Goal: Information Seeking & Learning: Learn about a topic

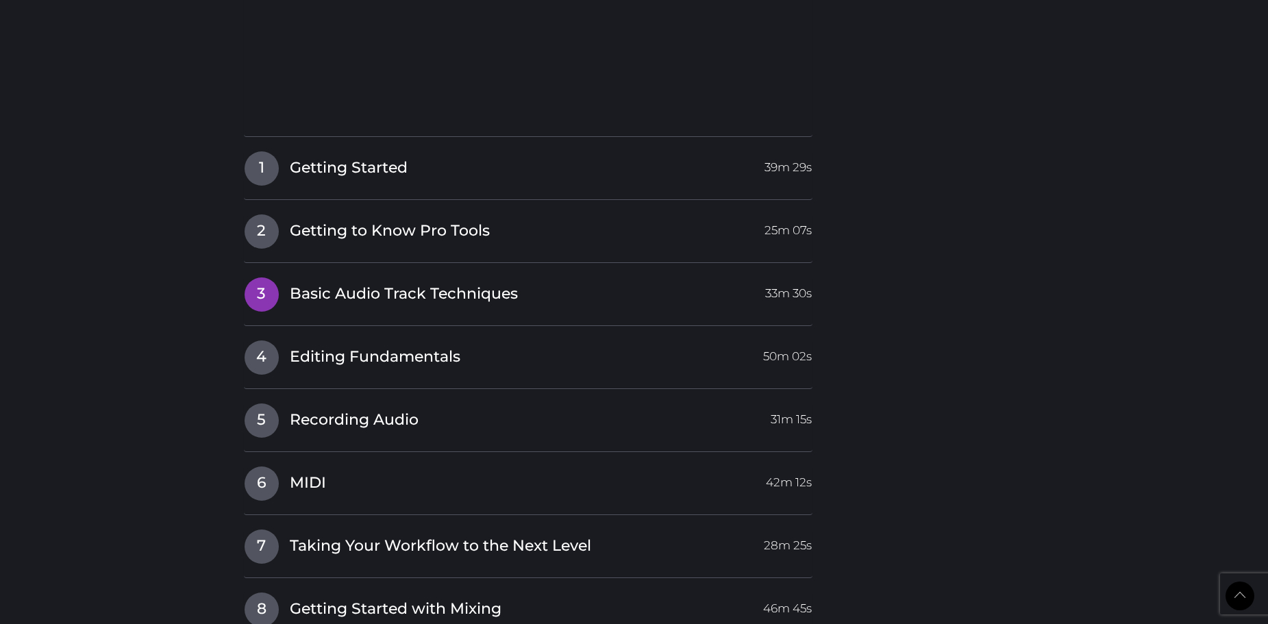
scroll to position [1496, 0]
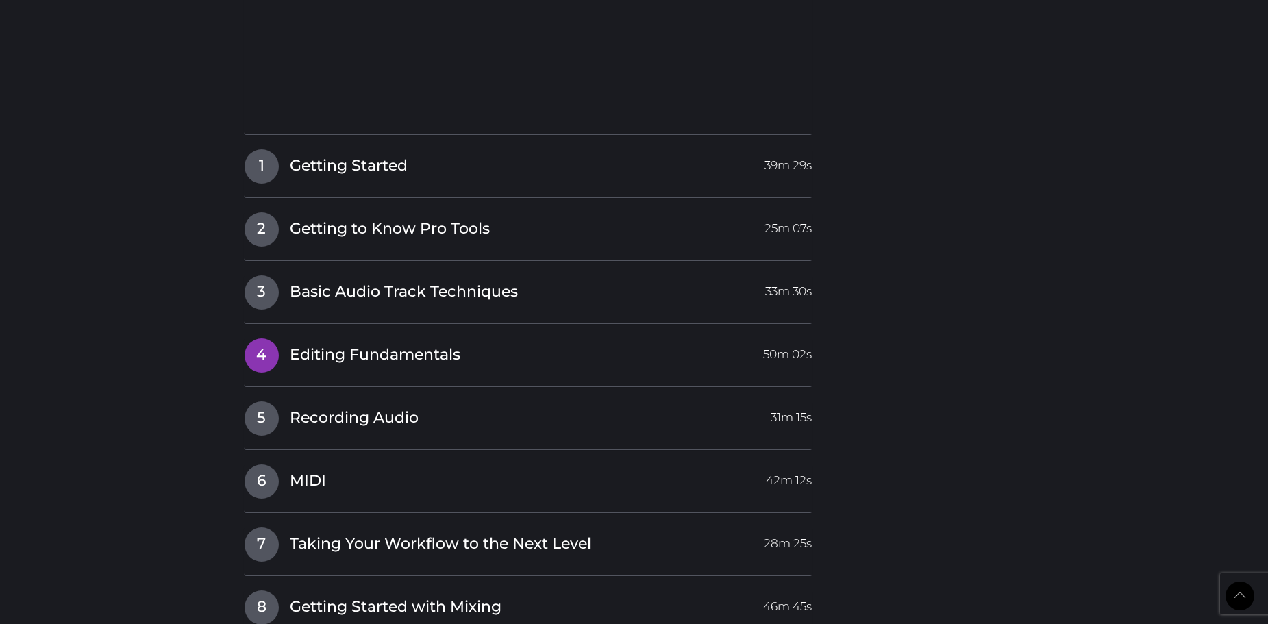
click at [313, 360] on span "Editing Fundamentals" at bounding box center [375, 354] width 171 height 21
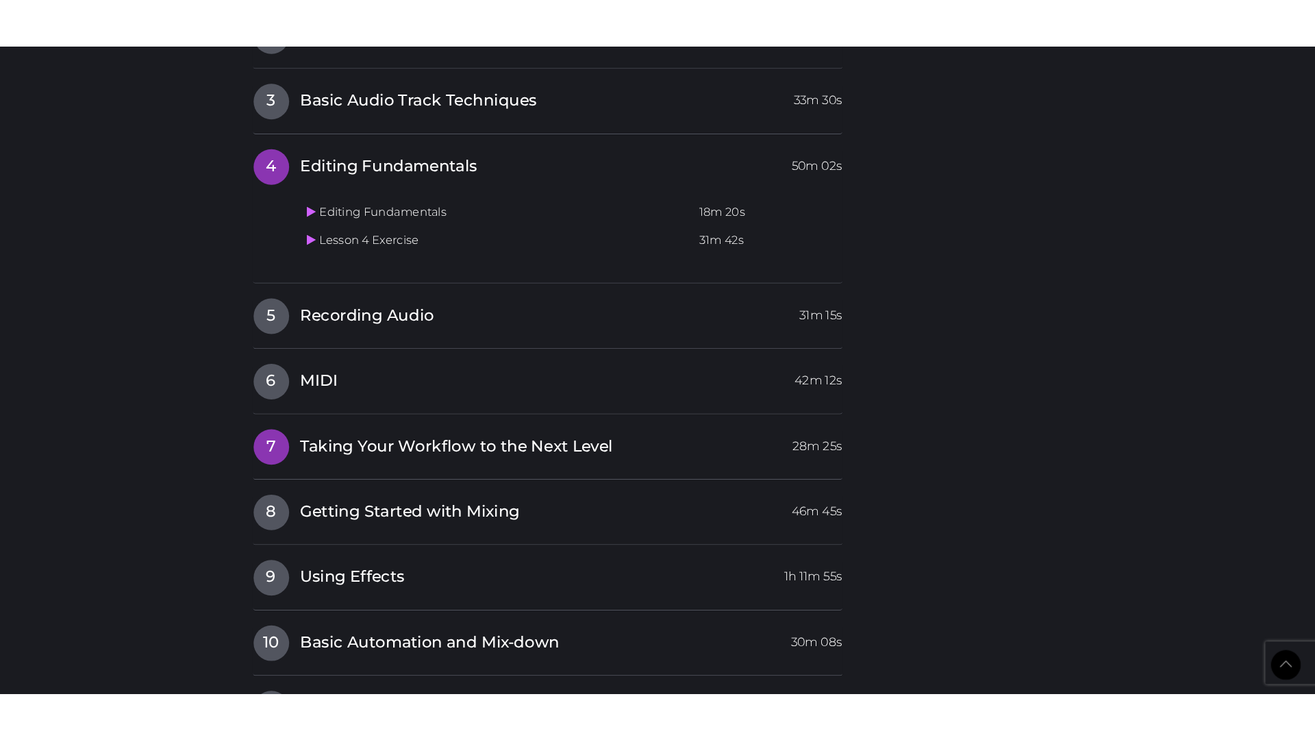
scroll to position [1439, 0]
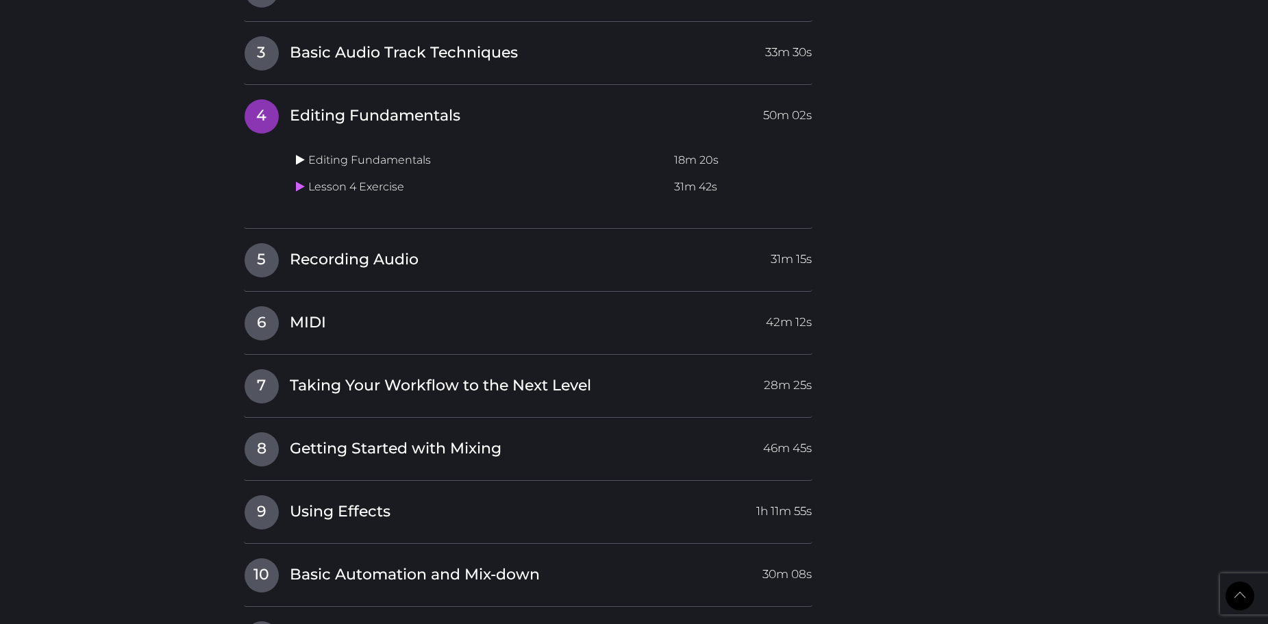
click at [301, 157] on icon at bounding box center [300, 159] width 9 height 11
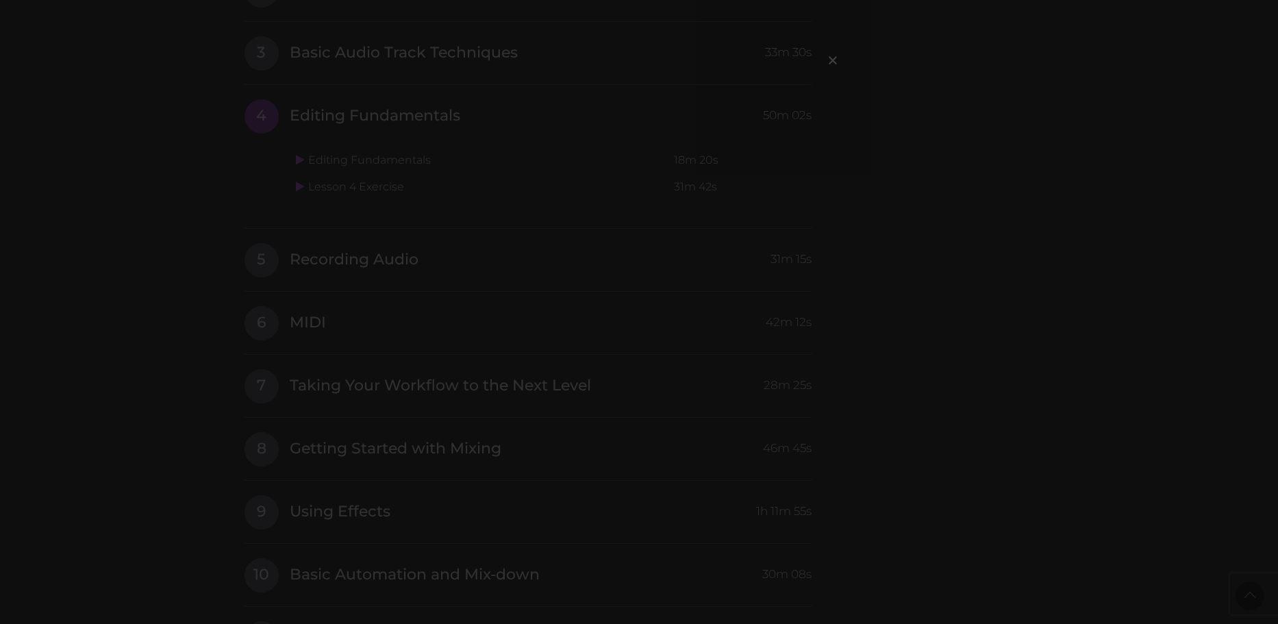
click at [808, 290] on div "×" at bounding box center [639, 312] width 1278 height 624
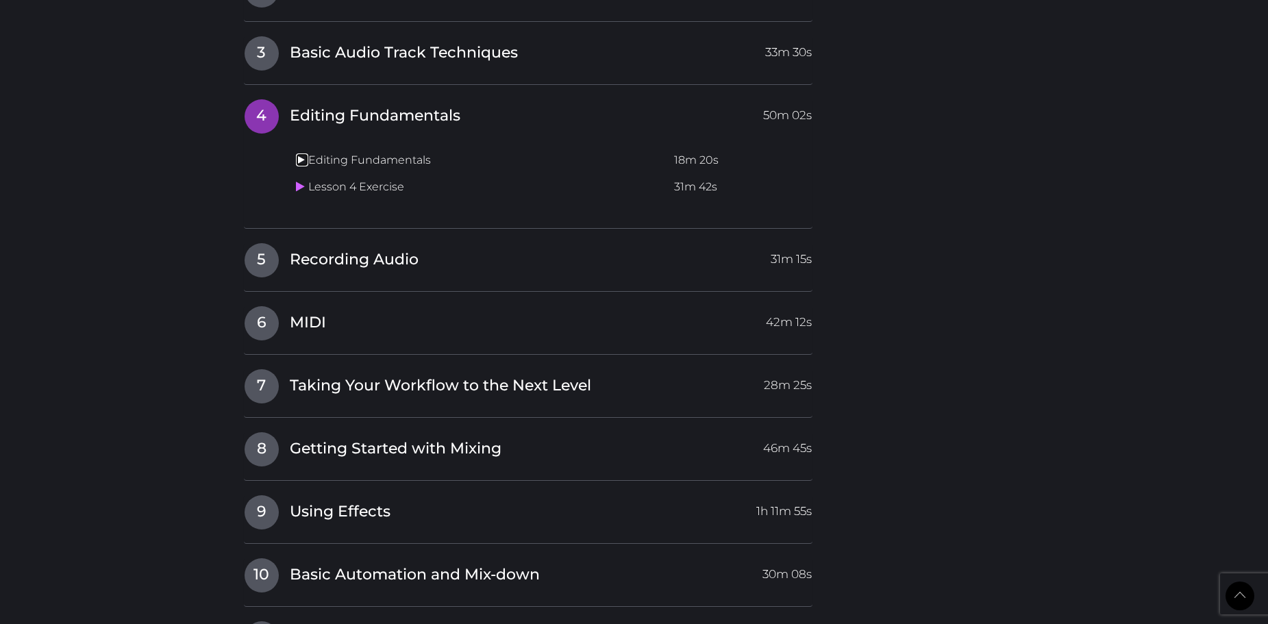
click at [301, 157] on icon at bounding box center [300, 159] width 9 height 11
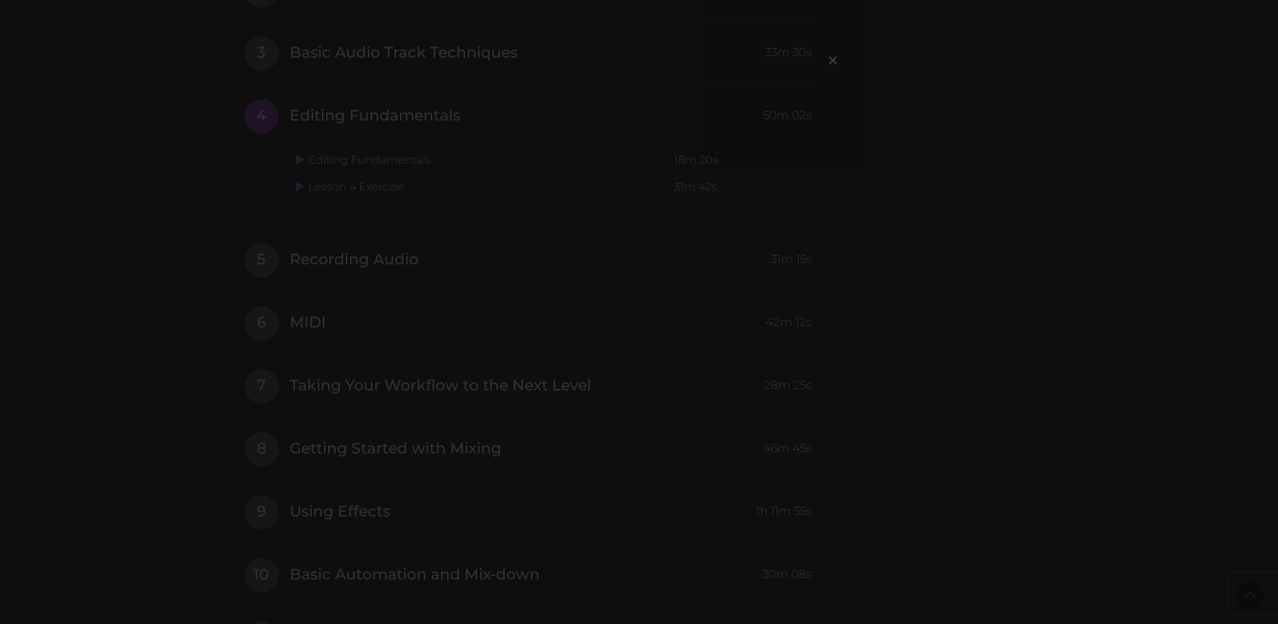
click at [853, 203] on div "×" at bounding box center [639, 312] width 1278 height 624
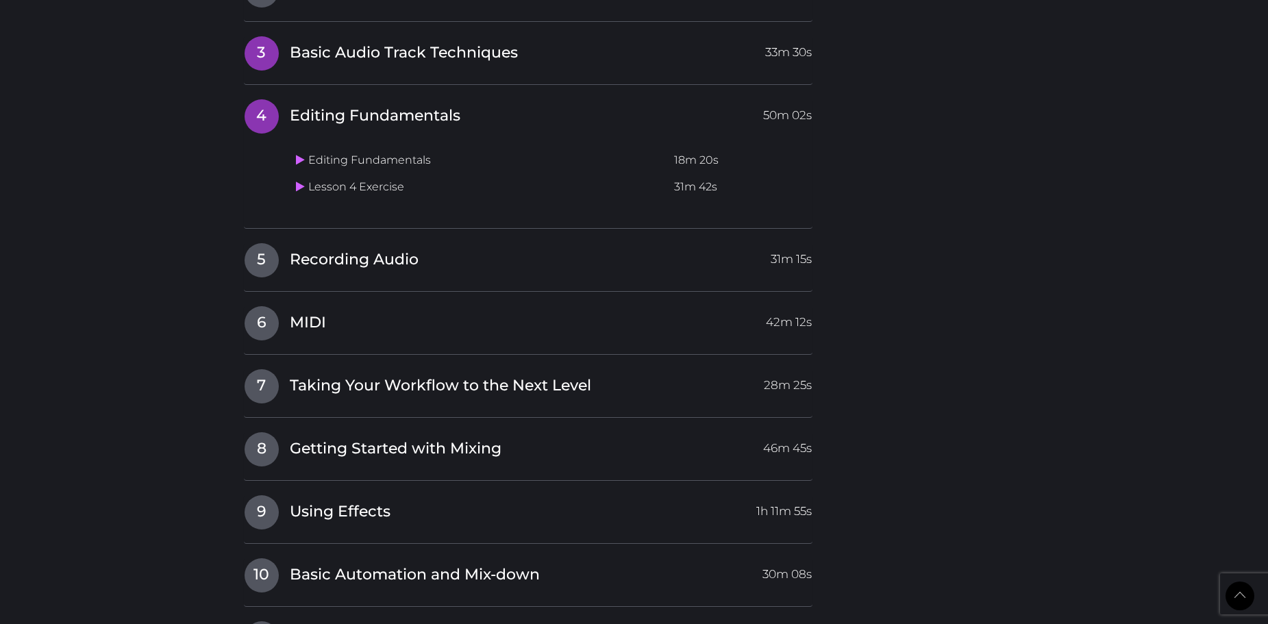
click at [266, 61] on span "3" at bounding box center [261, 53] width 34 height 34
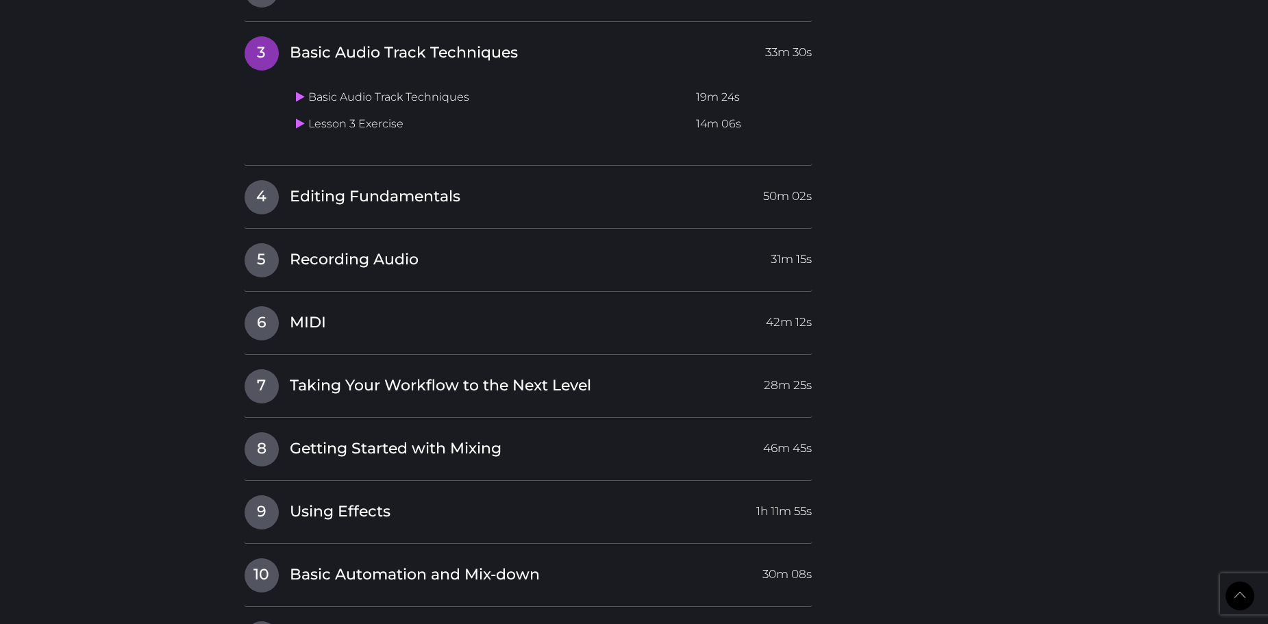
click at [268, 173] on div "I Introduction Video 31m 17s 1 Getting Started 39m 29s Getting Started 19m 38s …" at bounding box center [528, 258] width 569 height 823
click at [270, 189] on span "4" at bounding box center [261, 197] width 34 height 34
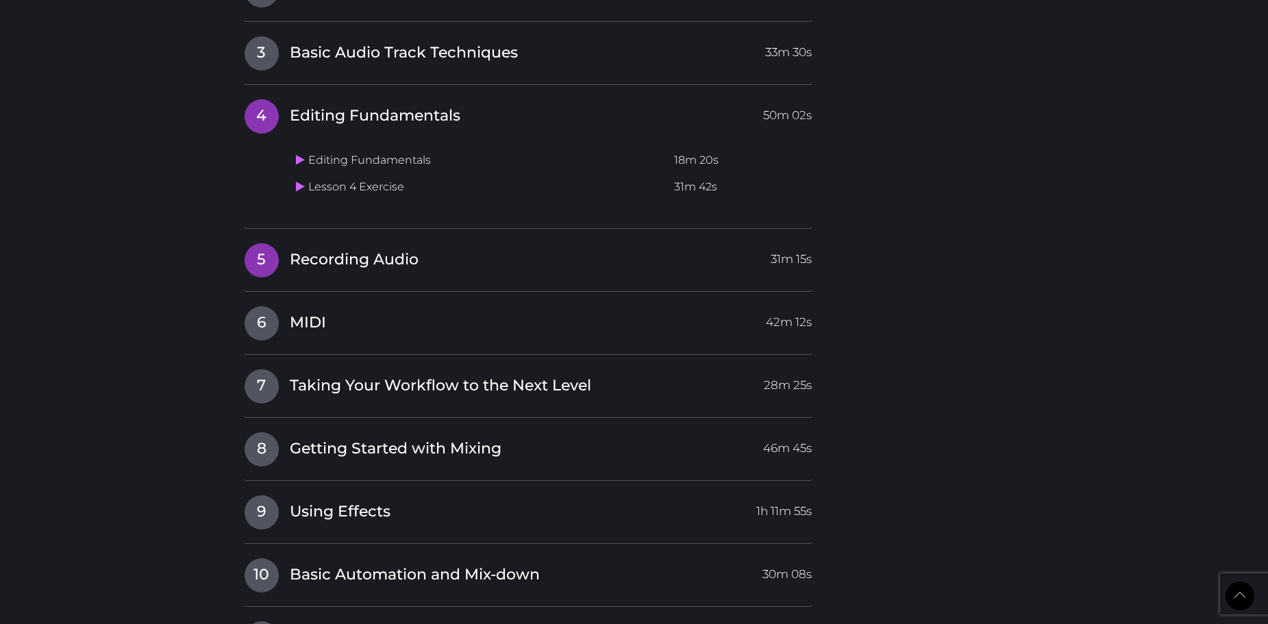
click at [266, 255] on span "5" at bounding box center [261, 260] width 34 height 34
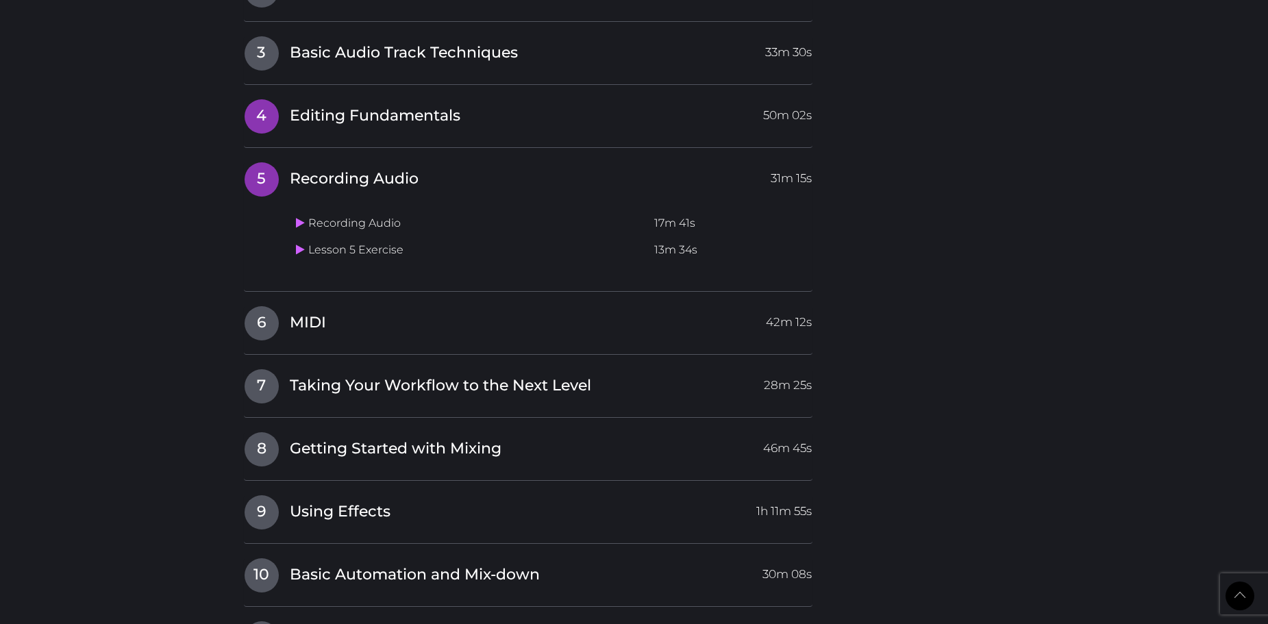
click at [265, 111] on span "4" at bounding box center [261, 116] width 34 height 34
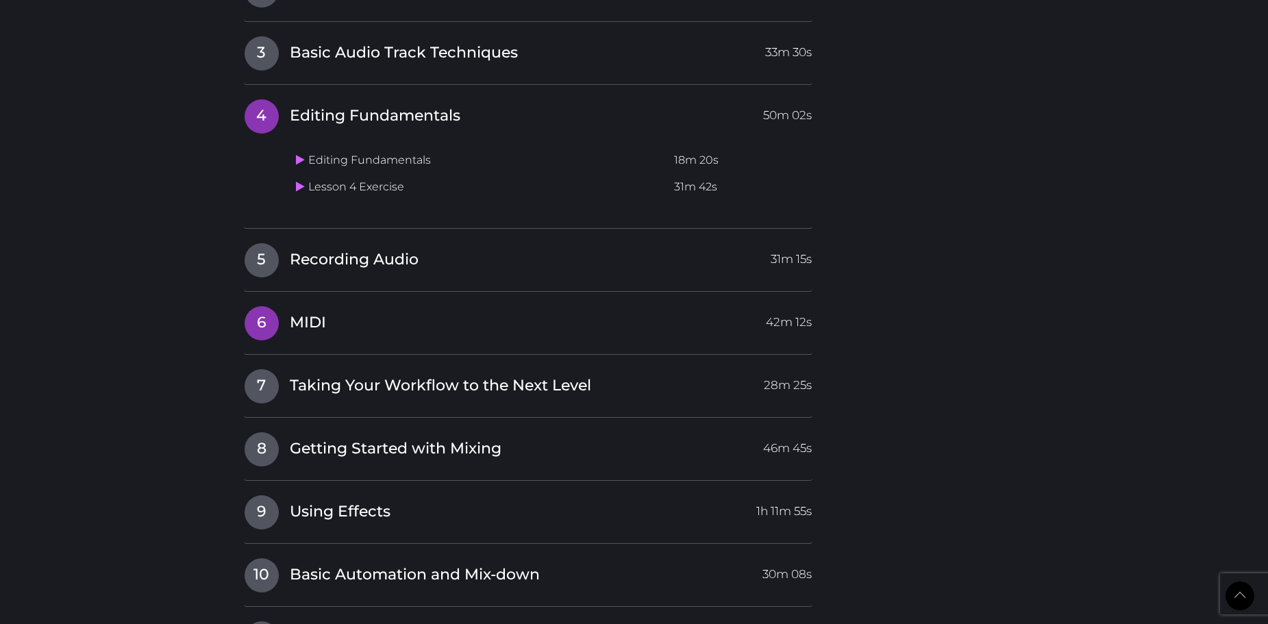
click at [267, 336] on span "6" at bounding box center [261, 323] width 34 height 34
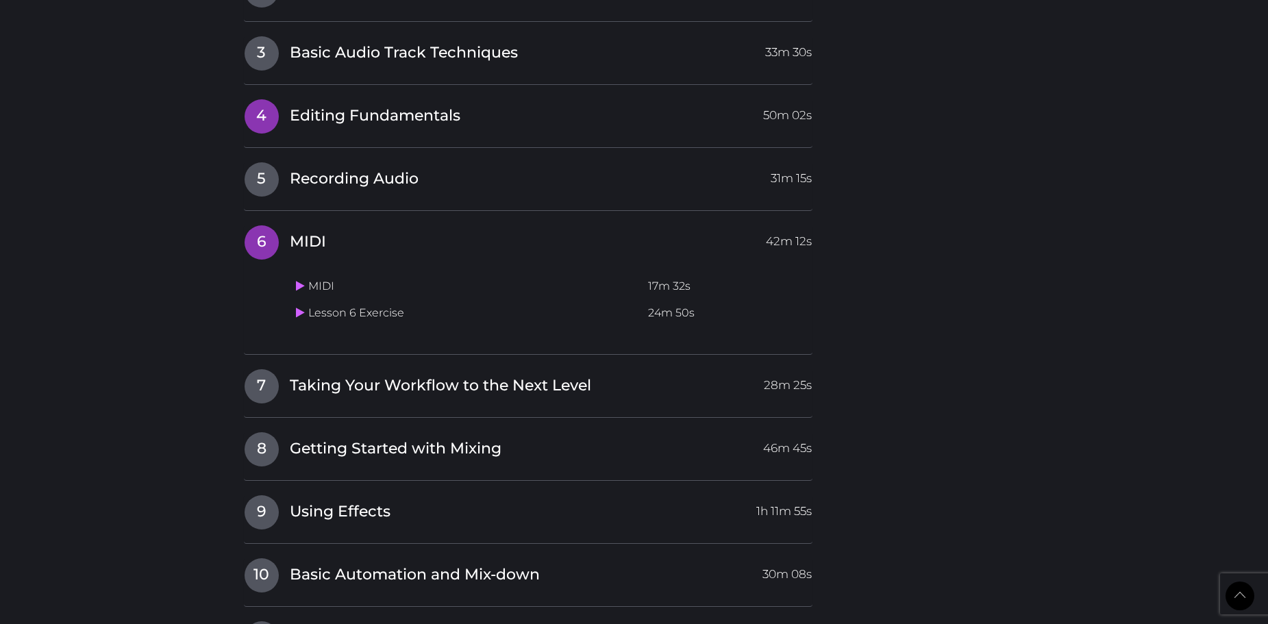
click at [255, 99] on div "I Introduction Video 31m 17s 1 Getting Started 39m 29s Getting Started 19m 38s …" at bounding box center [528, 258] width 569 height 823
click at [260, 108] on span "4" at bounding box center [261, 116] width 34 height 34
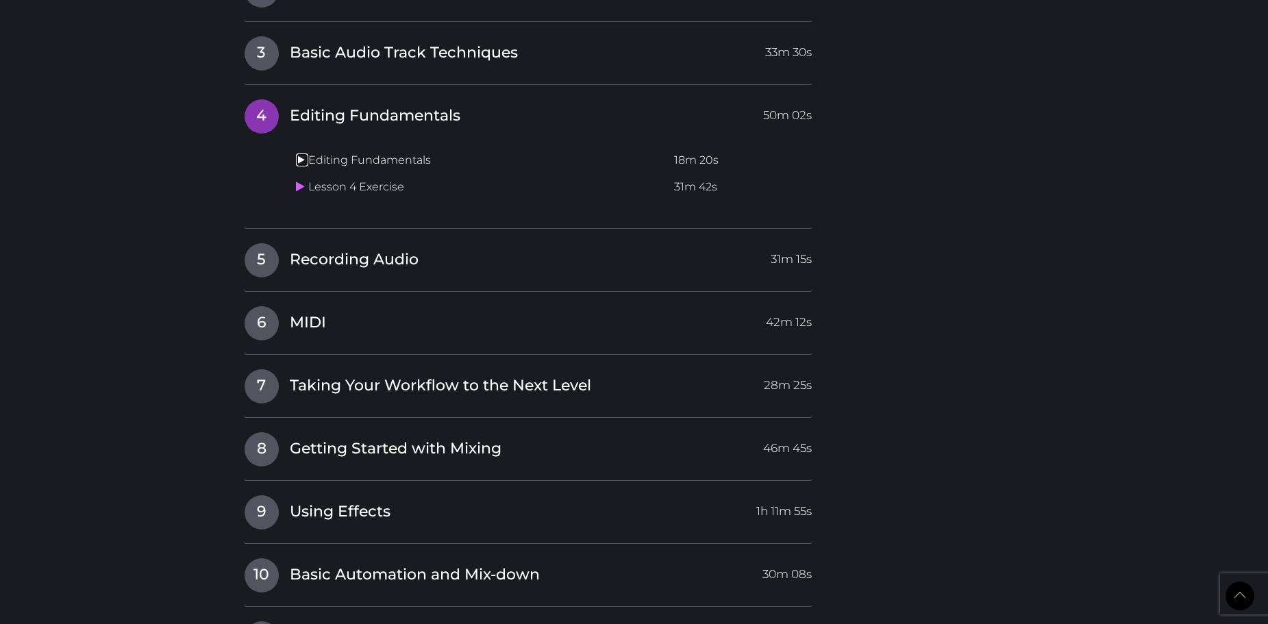
click at [301, 156] on icon at bounding box center [300, 159] width 9 height 11
